Goal: Download file/media

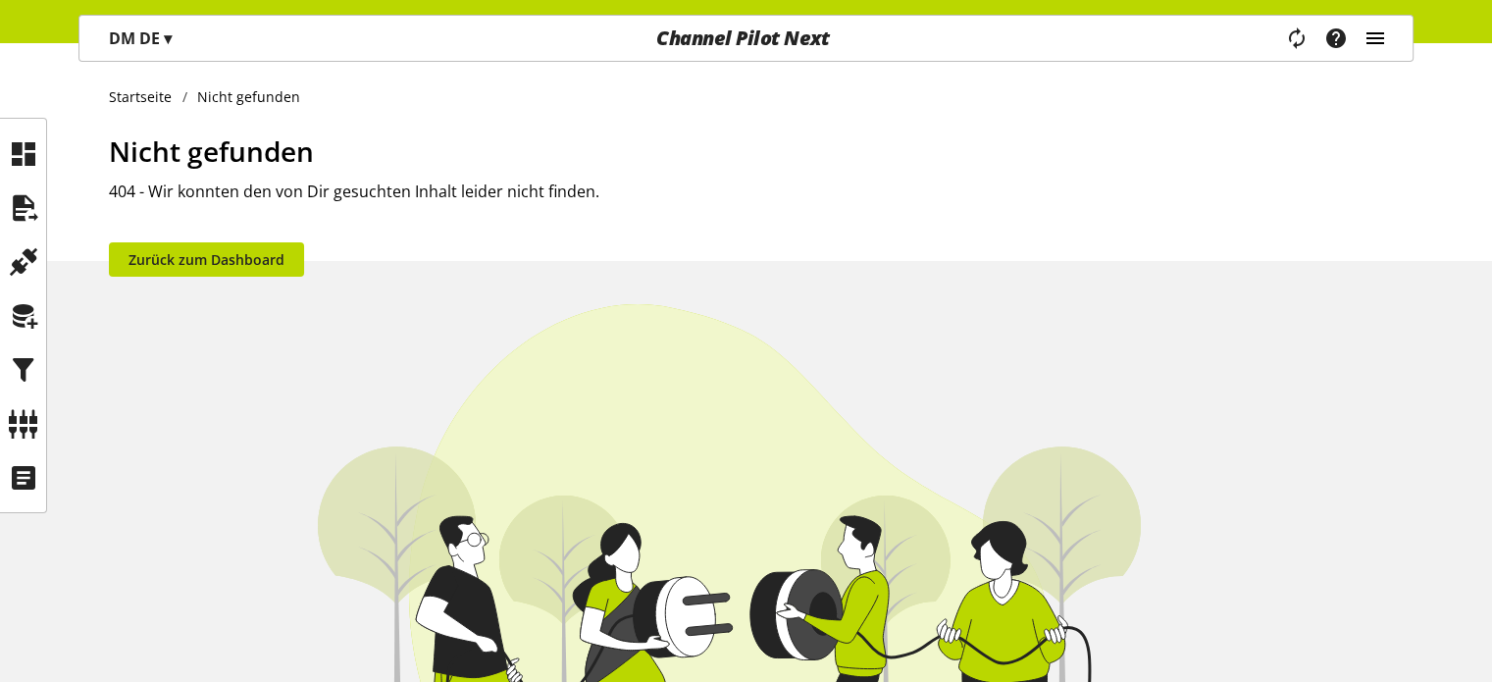
click at [1378, 38] on icon "main navigation" at bounding box center [1376, 38] width 24 height 35
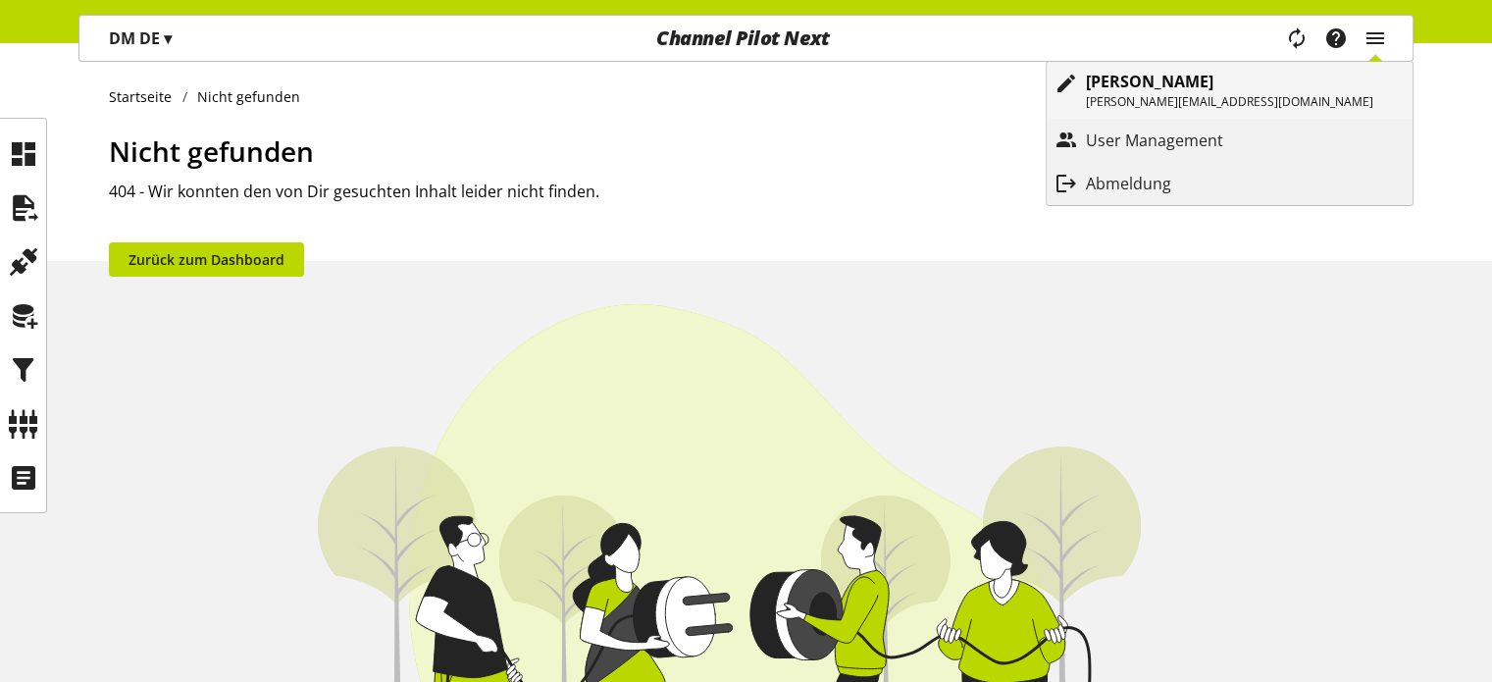
click at [1227, 98] on p "[PERSON_NAME][EMAIL_ADDRESS][DOMAIN_NAME]" at bounding box center [1229, 102] width 287 height 18
select select "**"
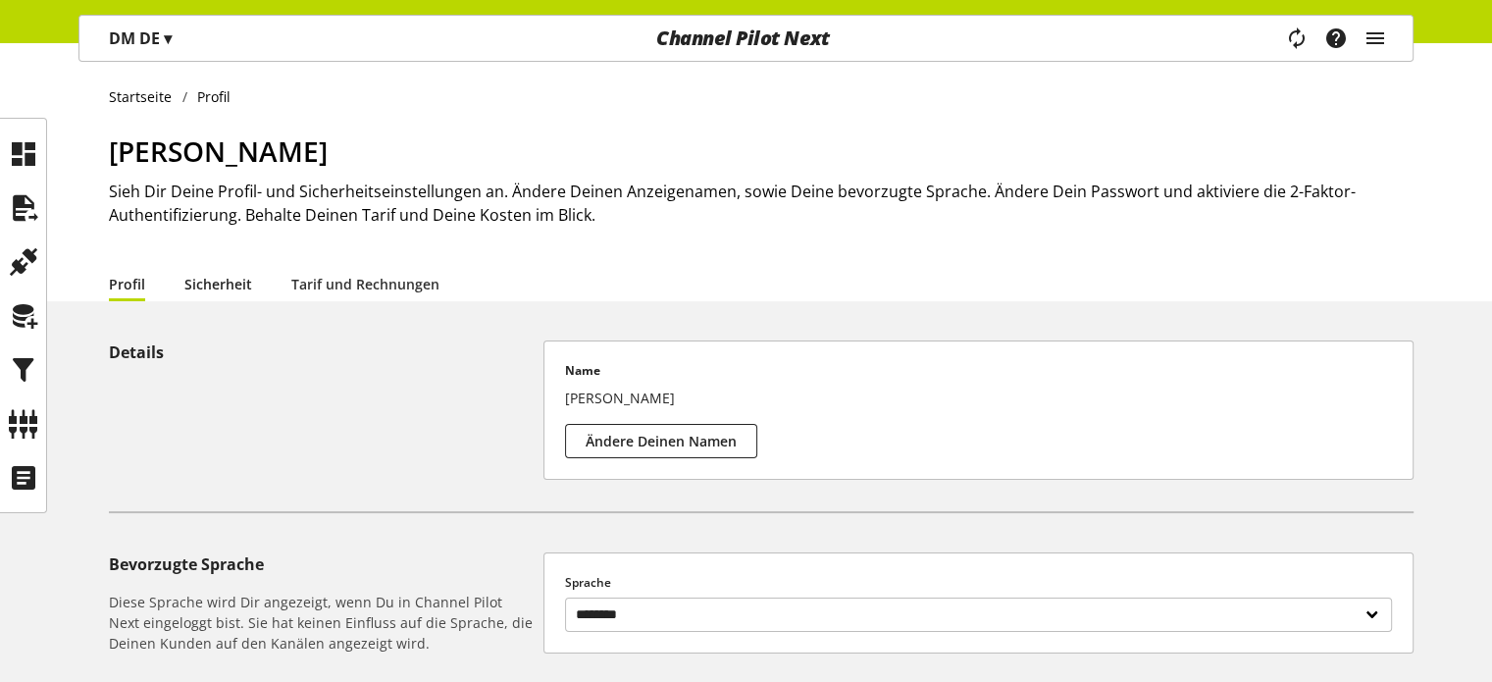
click at [238, 294] on link "Sicherheit" at bounding box center [218, 284] width 68 height 21
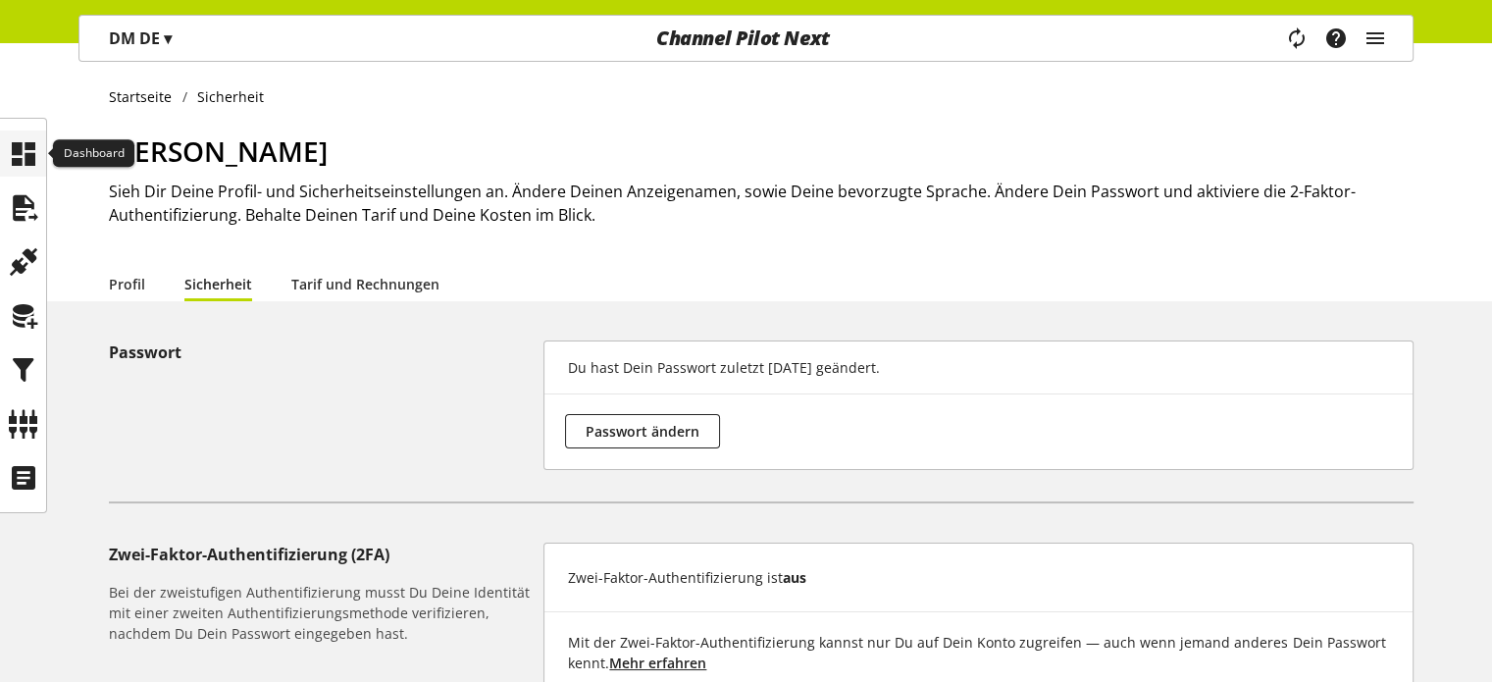
click at [8, 155] on icon at bounding box center [23, 153] width 31 height 39
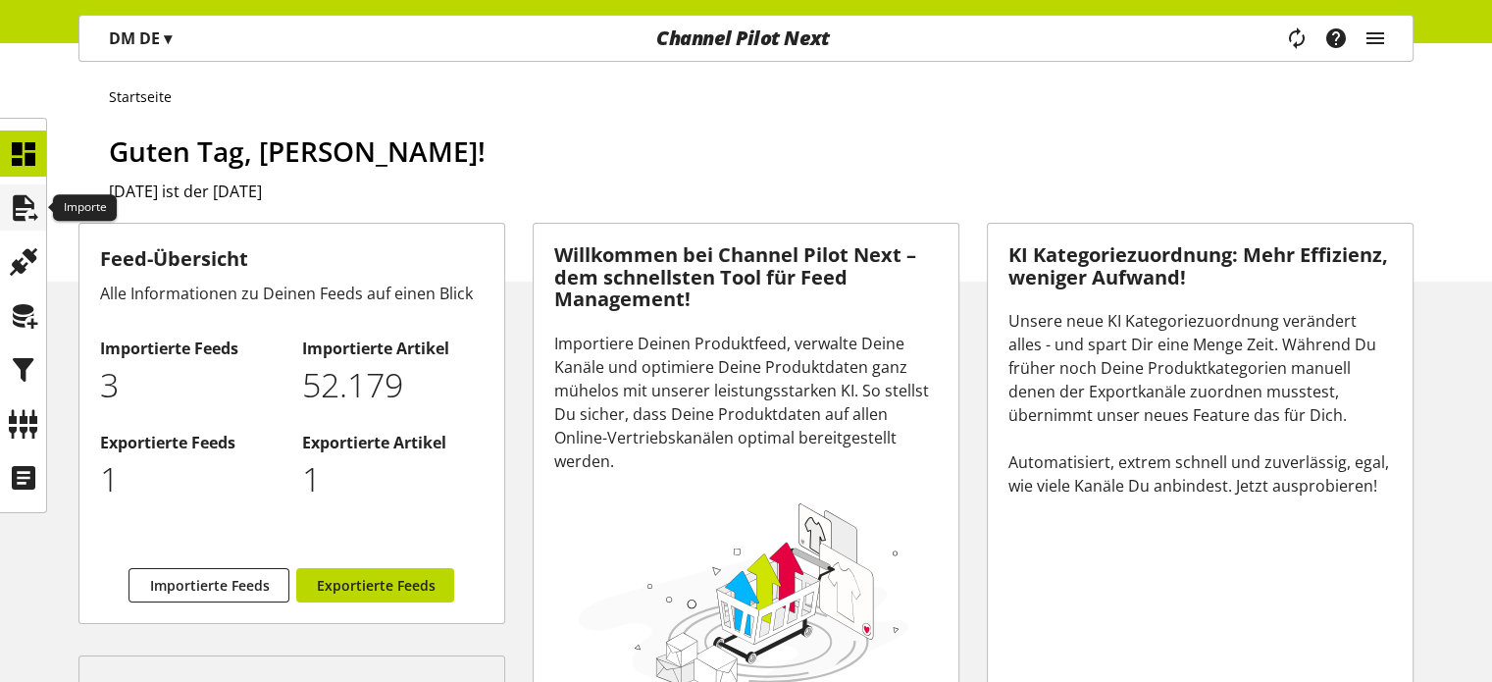
click at [21, 207] on icon at bounding box center [23, 207] width 31 height 39
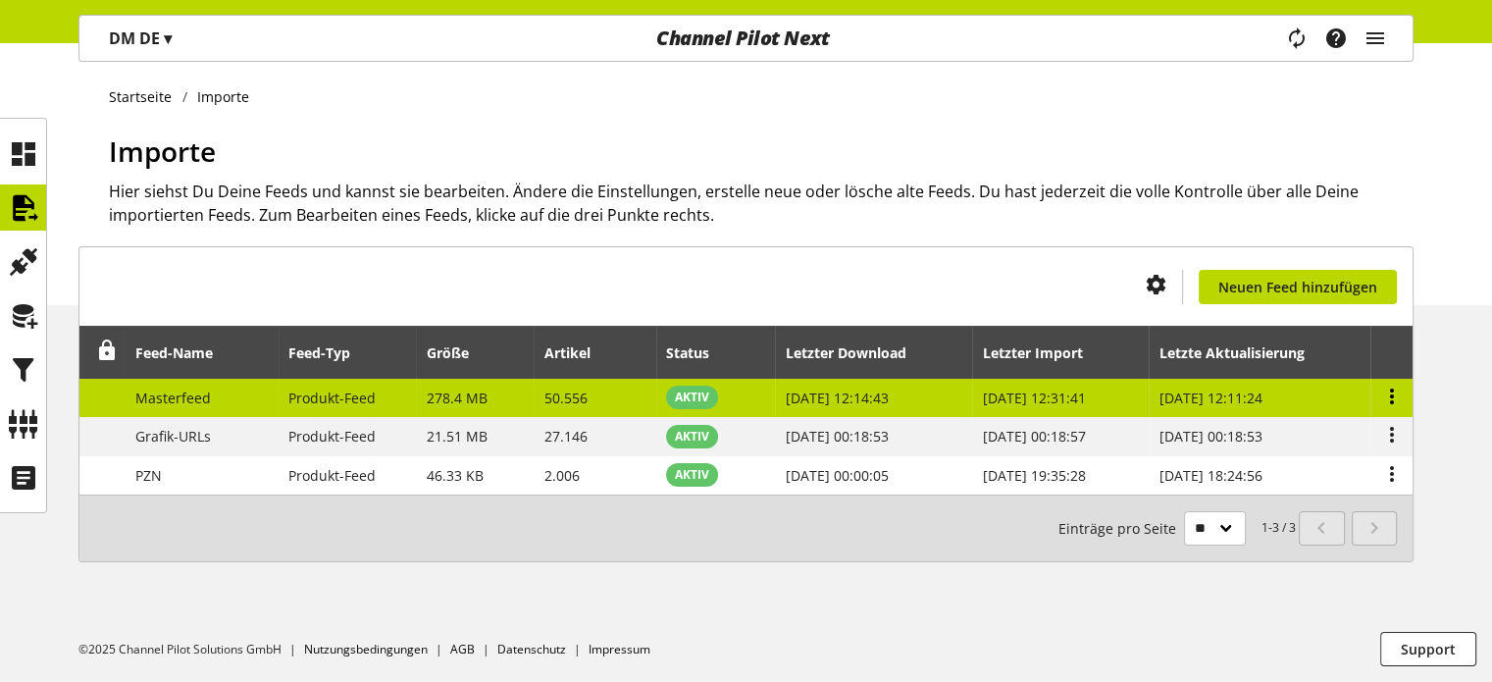
click at [1389, 392] on icon at bounding box center [1393, 396] width 24 height 35
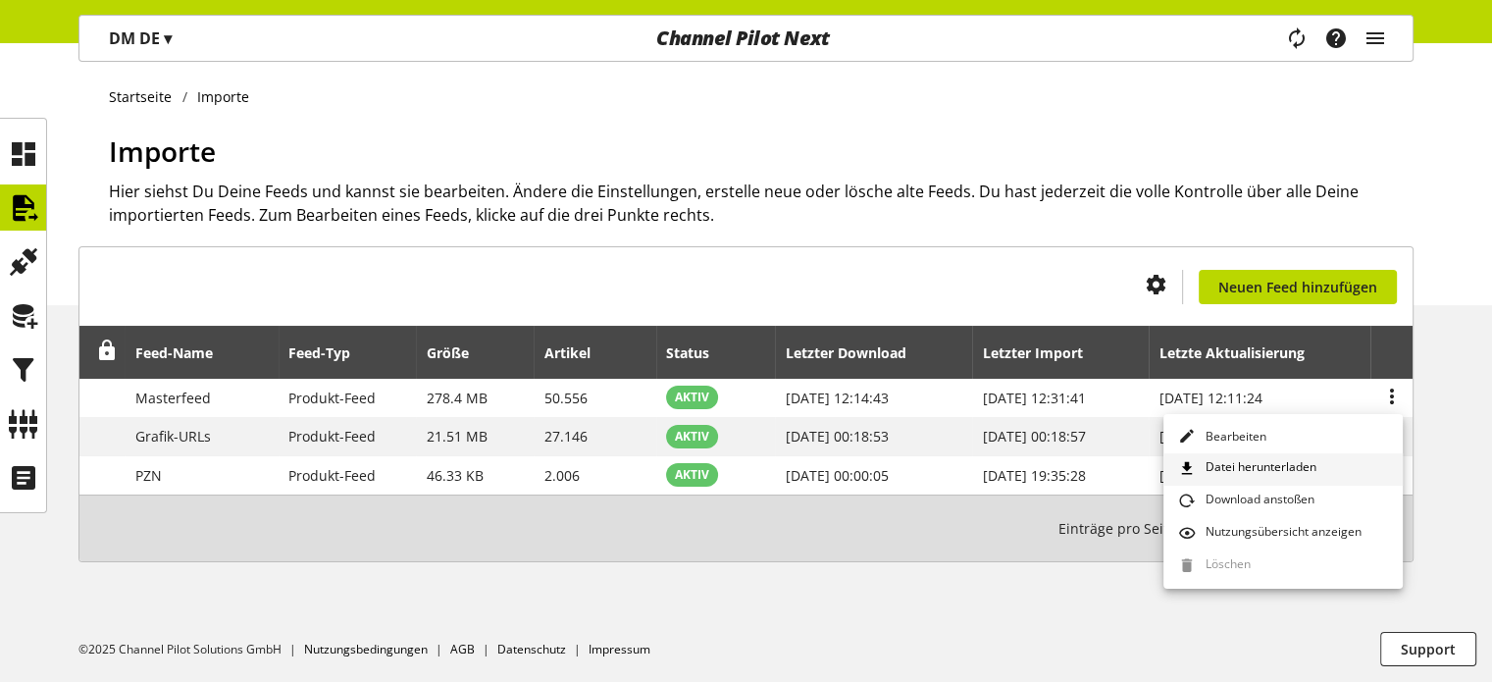
click at [1271, 465] on span "Datei herunterladen" at bounding box center [1257, 469] width 119 height 22
